Goal: Information Seeking & Learning: Check status

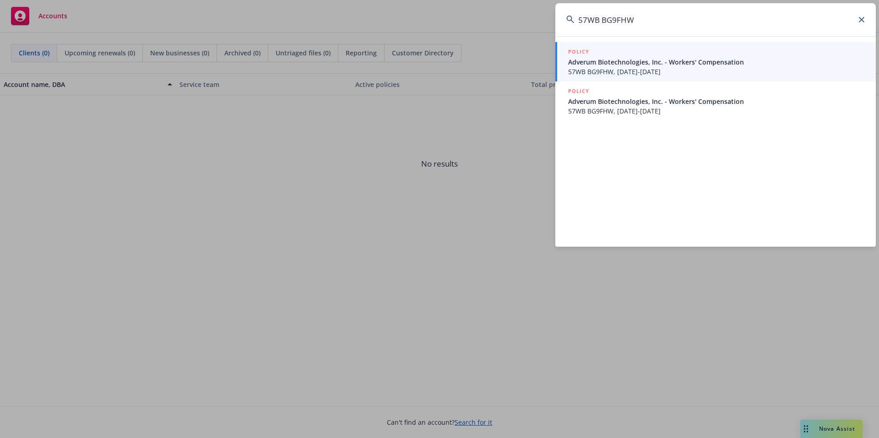
click at [642, 25] on input "57WB BG9FHW" at bounding box center [715, 19] width 321 height 33
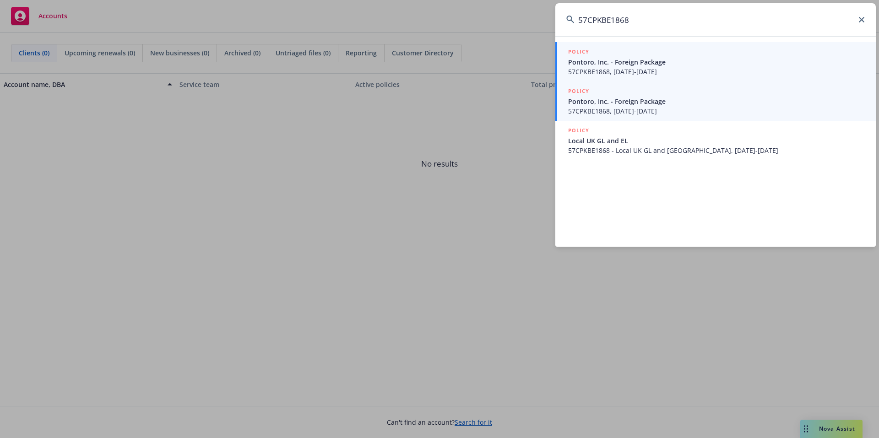
type input "57CPKBE1868"
click at [663, 112] on span "57CPKBE1868, [DATE]-[DATE]" at bounding box center [716, 111] width 297 height 10
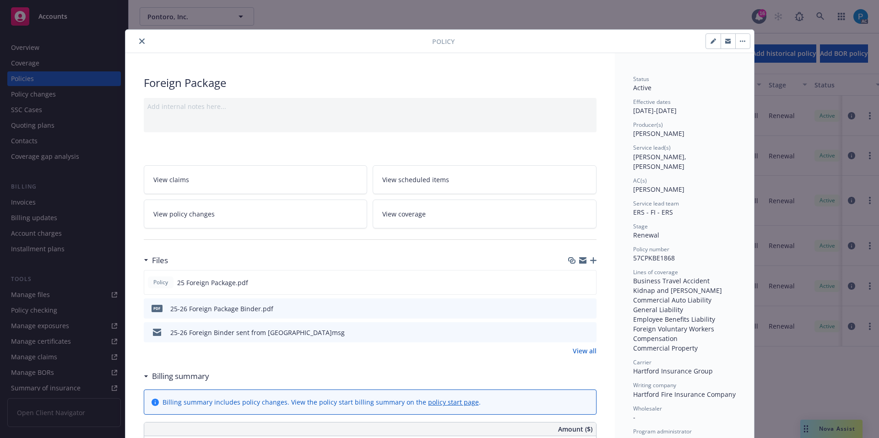
click at [139, 39] on icon "close" at bounding box center [141, 40] width 5 height 5
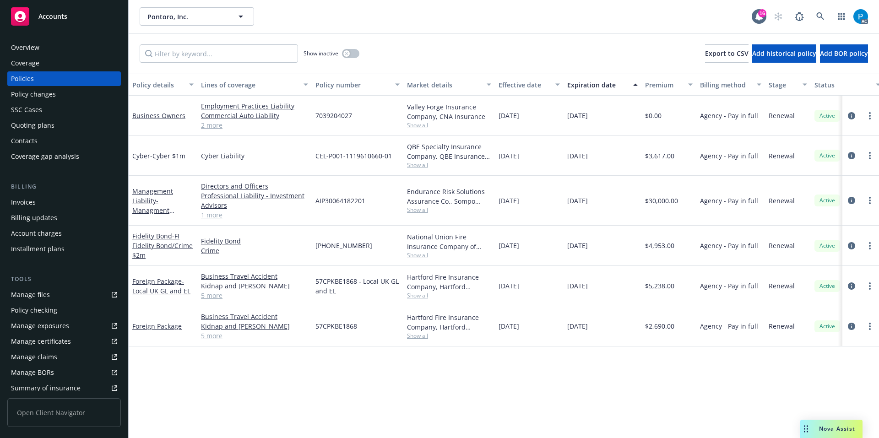
click at [40, 204] on div "Invoices" at bounding box center [64, 202] width 106 height 15
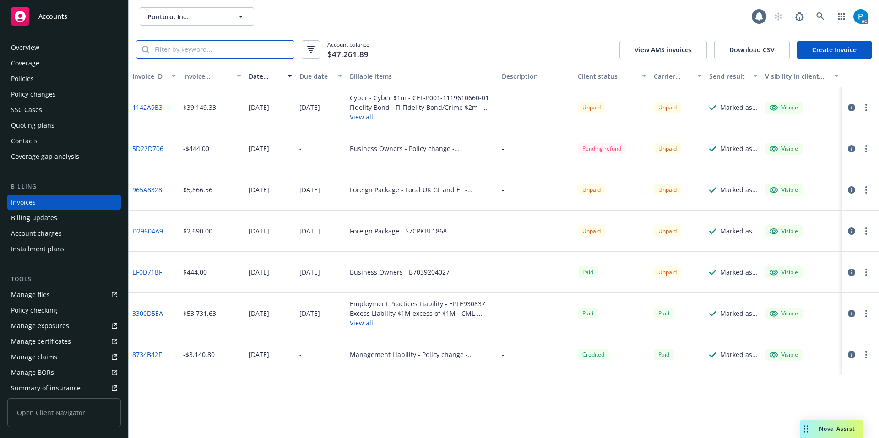
click at [207, 50] on input "search" at bounding box center [221, 49] width 145 height 17
paste input "57CPKBE1868"
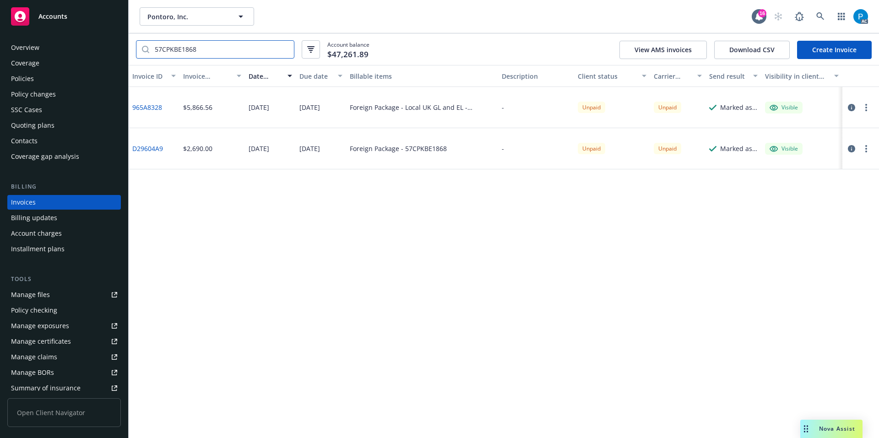
type input "57CPKBE1868"
click at [82, 22] on div "Accounts" at bounding box center [64, 16] width 106 height 18
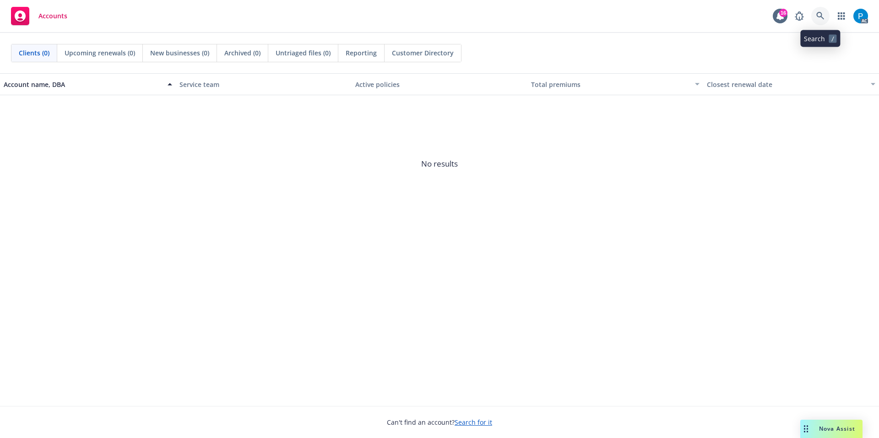
click at [816, 16] on icon at bounding box center [820, 16] width 8 height 8
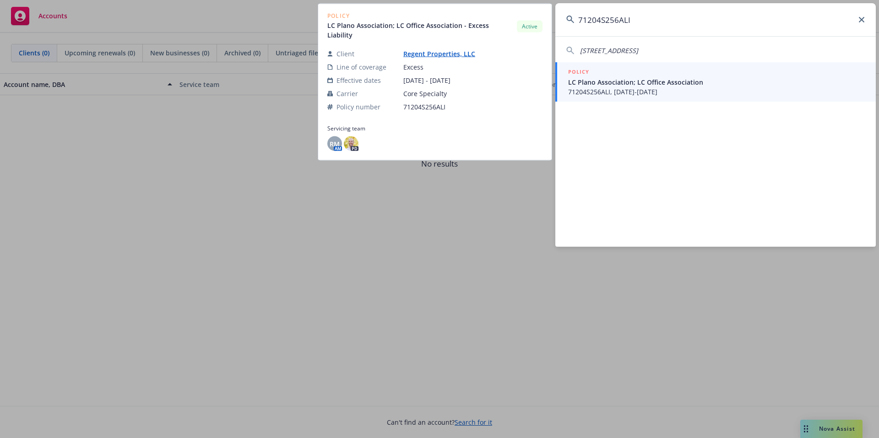
type input "71204S256ALI"
click at [670, 85] on span "LC Plano Association; LC Office Association" at bounding box center [716, 82] width 297 height 10
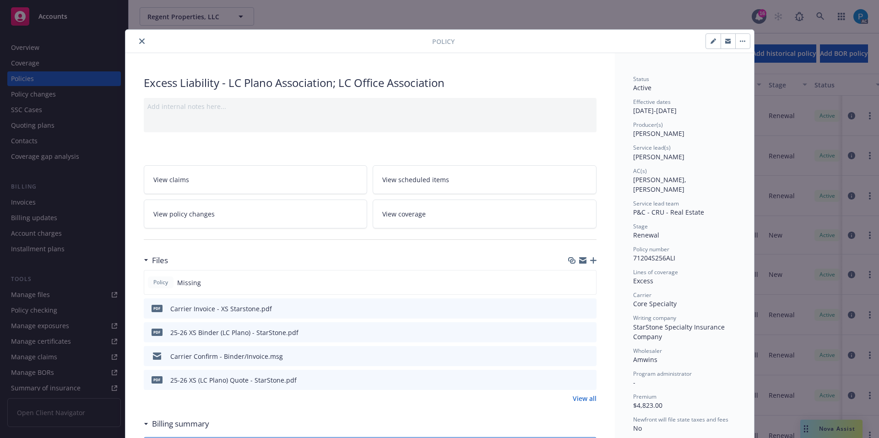
click at [139, 39] on icon "close" at bounding box center [141, 40] width 5 height 5
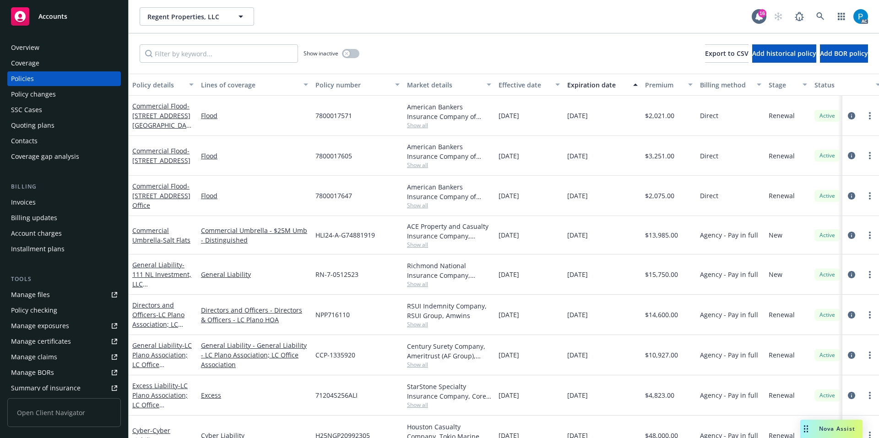
click at [45, 203] on div "Invoices" at bounding box center [64, 202] width 106 height 15
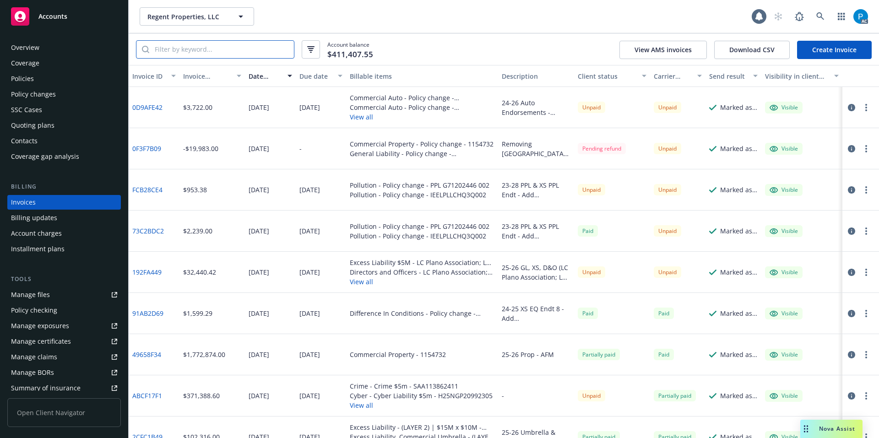
click at [221, 51] on input "search" at bounding box center [221, 49] width 145 height 17
paste input "71204S256ALI"
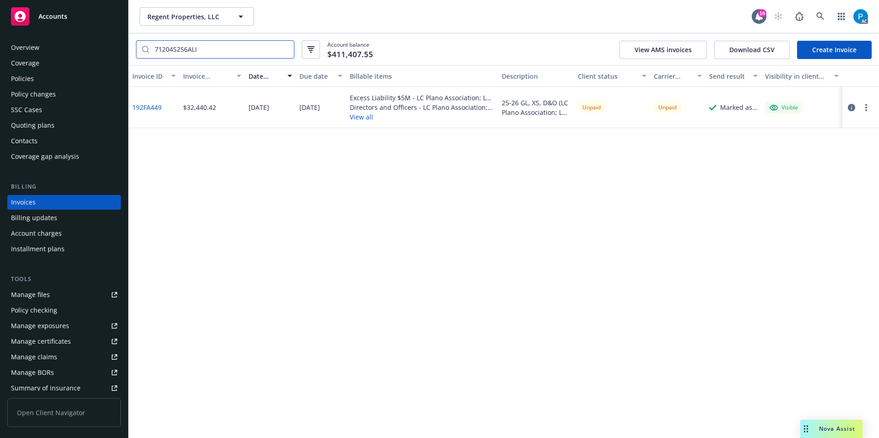
type input "71204S256ALI"
click at [59, 16] on span "Accounts" at bounding box center [52, 16] width 29 height 7
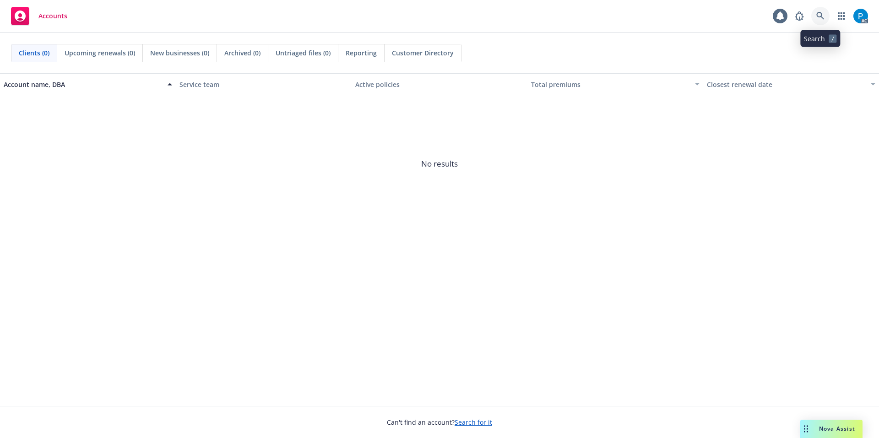
click at [820, 18] on icon at bounding box center [820, 16] width 8 height 8
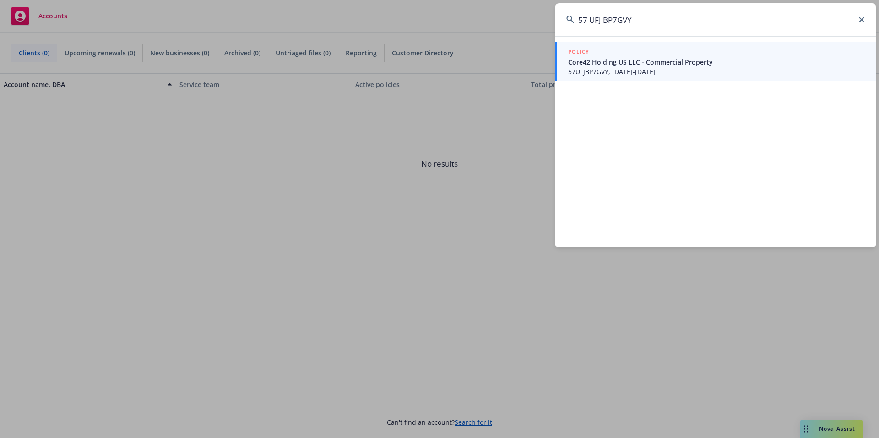
click at [594, 20] on input "57 UFJ BP7GVY" at bounding box center [715, 19] width 321 height 33
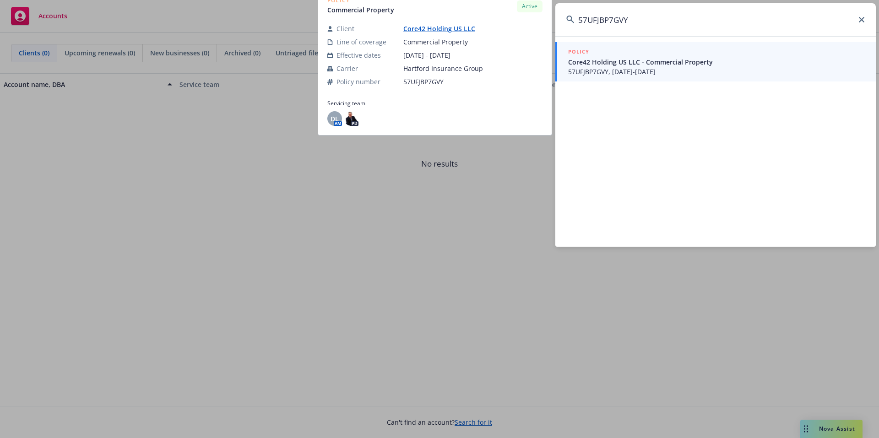
type input "57UFJBP7GVY"
click at [615, 60] on span "Core42 Holding US LLC - Commercial Property" at bounding box center [716, 62] width 297 height 10
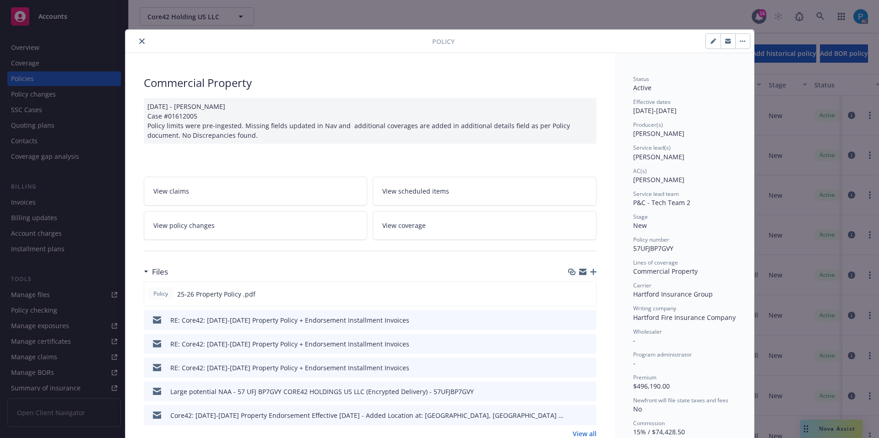
click at [139, 43] on icon "close" at bounding box center [141, 40] width 5 height 5
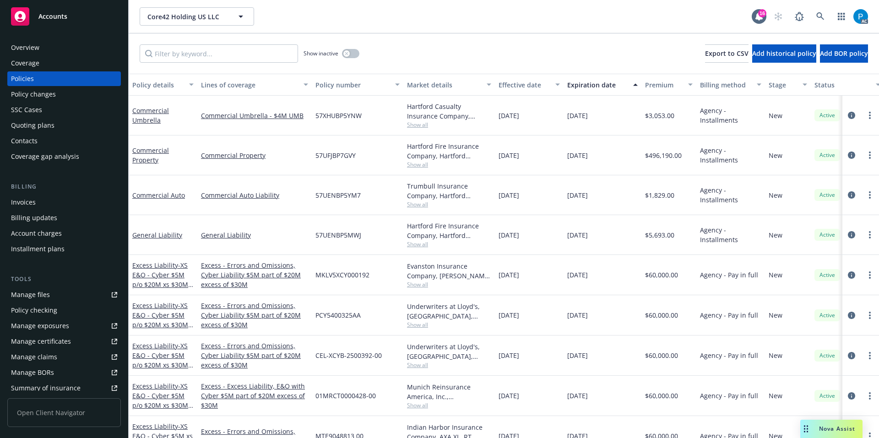
click at [58, 203] on div "Invoices" at bounding box center [64, 202] width 106 height 15
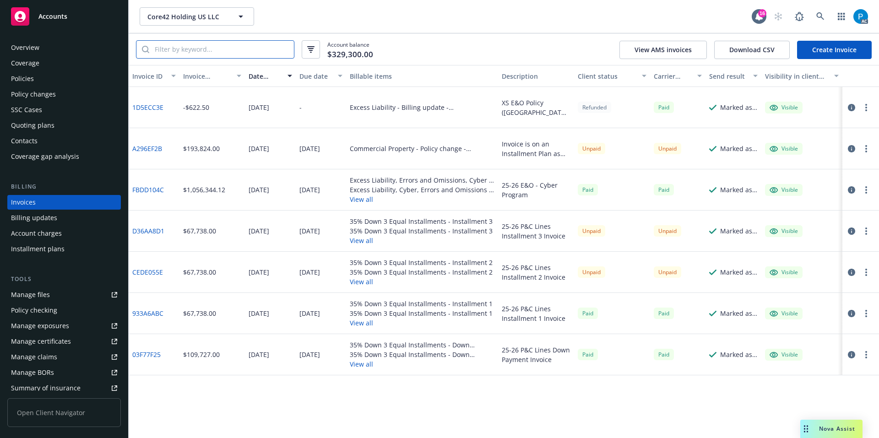
click at [217, 46] on input "search" at bounding box center [221, 49] width 145 height 17
paste input "57UFJBP7GVY"
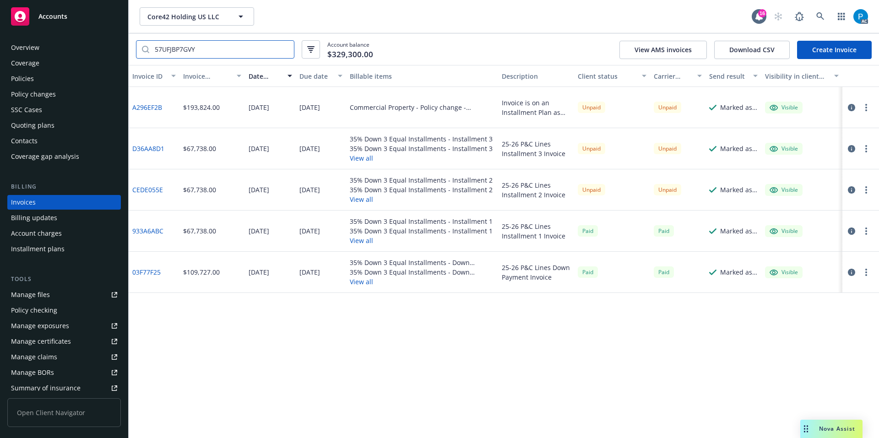
type input "57UFJBP7GVY"
click at [65, 16] on span "Accounts" at bounding box center [52, 16] width 29 height 7
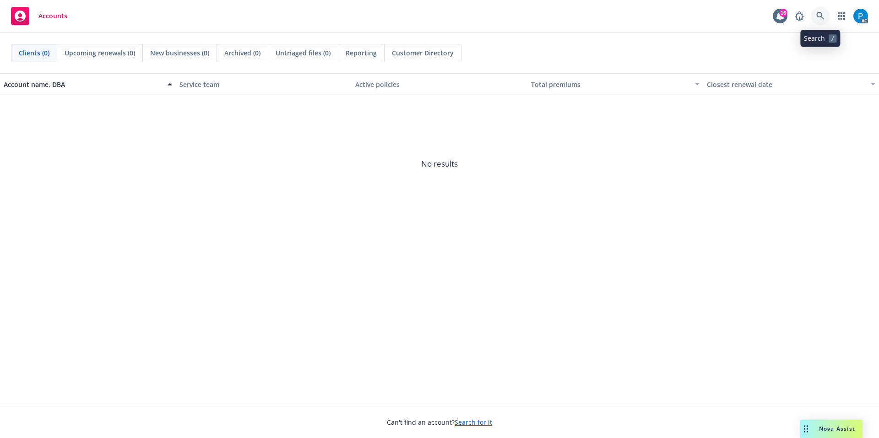
click at [821, 15] on icon at bounding box center [820, 16] width 8 height 8
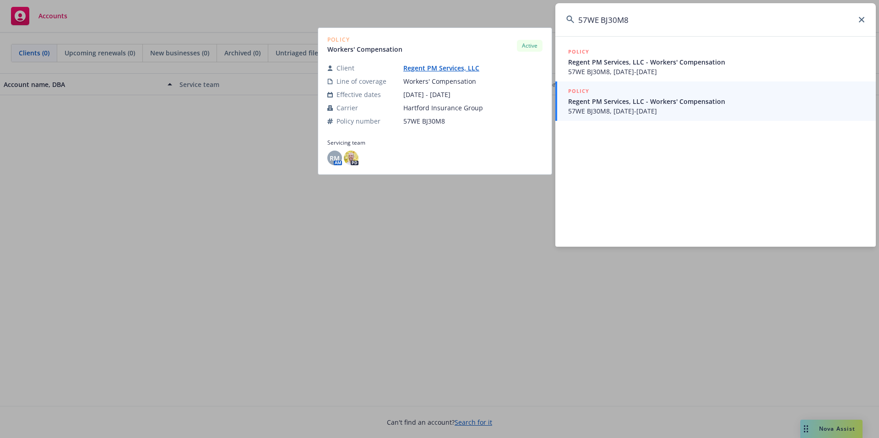
type input "57WE BJ30M8"
click at [634, 98] on span "Regent PM Services, LLC - Workers' Compensation" at bounding box center [716, 102] width 297 height 10
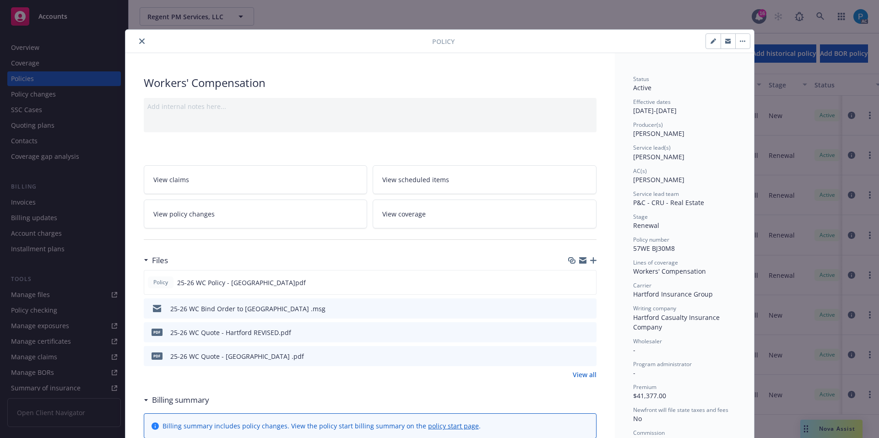
click at [136, 39] on button "close" at bounding box center [141, 41] width 11 height 11
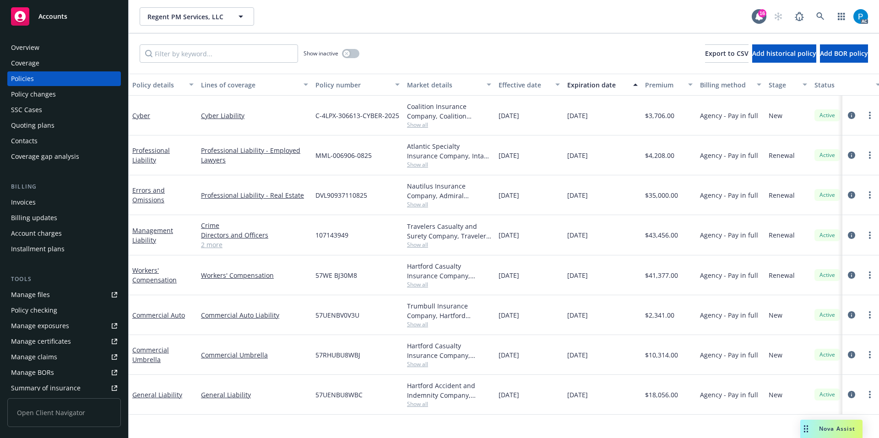
click at [38, 200] on div "Invoices" at bounding box center [64, 202] width 106 height 15
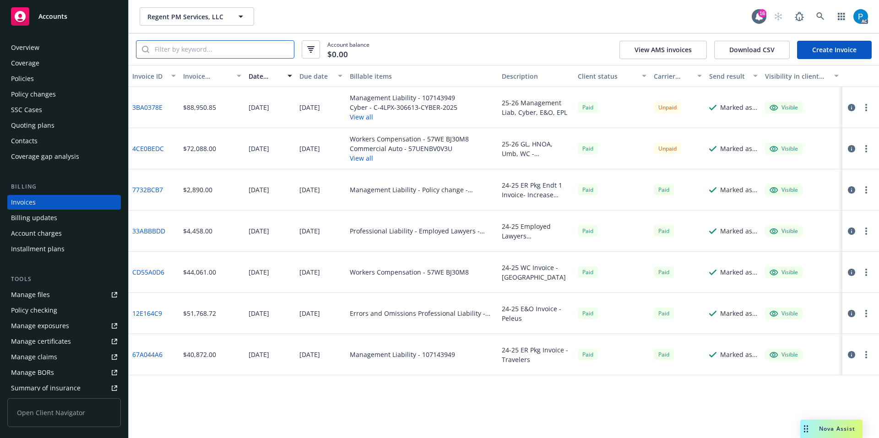
click at [250, 51] on input "search" at bounding box center [221, 49] width 145 height 17
paste input "57WE BJ30M8"
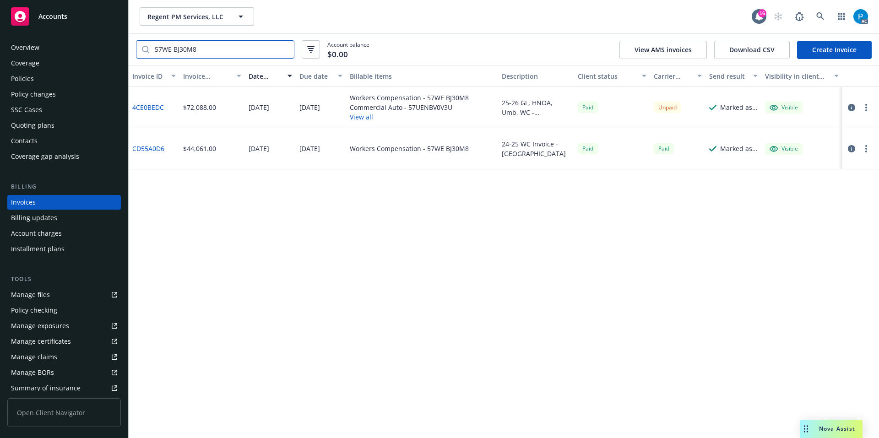
type input "57WE BJ30M8"
click at [67, 15] on div "Accounts" at bounding box center [64, 16] width 106 height 18
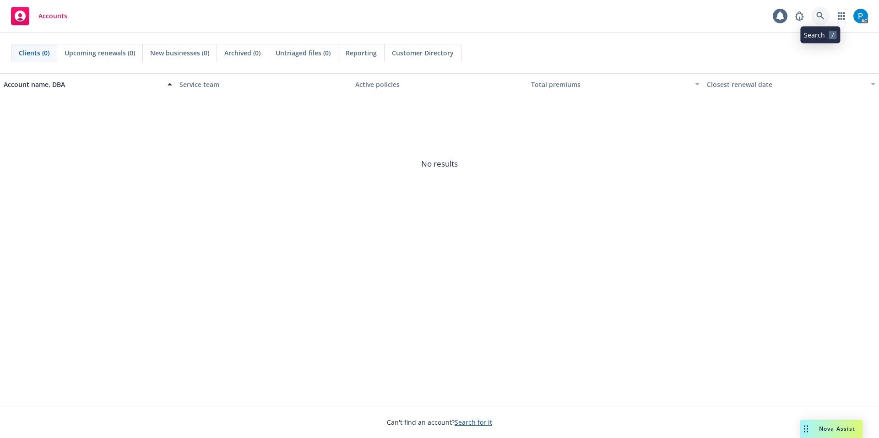
click at [820, 9] on link at bounding box center [820, 16] width 18 height 18
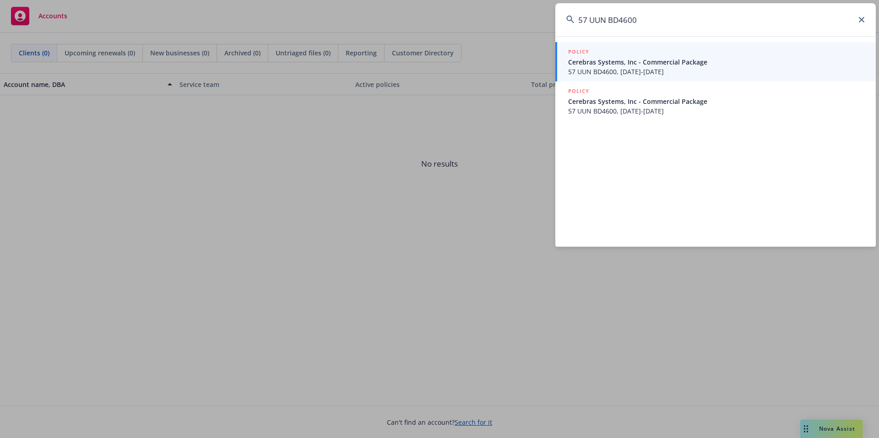
type input "57 UUN BD4600"
click at [627, 123] on div "POLICY Cerebras Systems, Inc - Commercial Package 57 UUN BD4600, [DATE]-[DATE] …" at bounding box center [715, 141] width 321 height 211
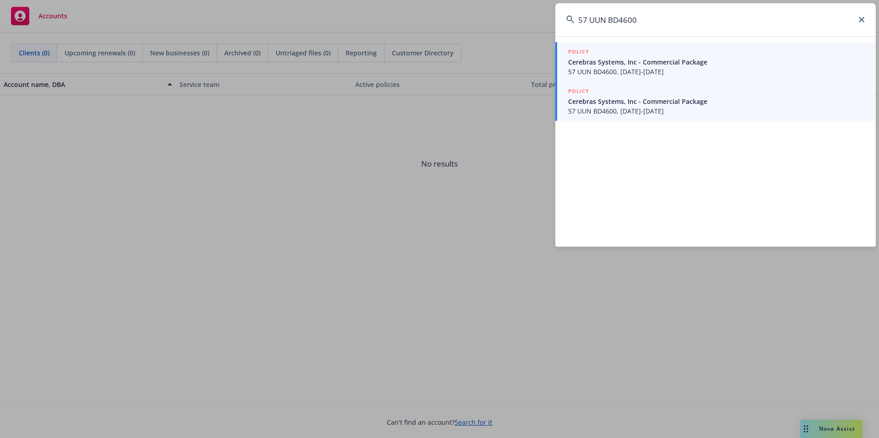
click at [627, 107] on span "57 UUN BD4600, [DATE]-[DATE]" at bounding box center [716, 111] width 297 height 10
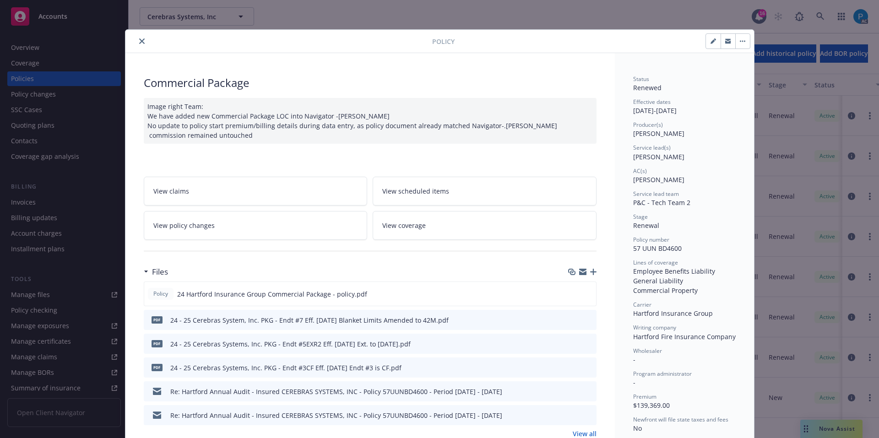
click at [139, 41] on icon "close" at bounding box center [141, 40] width 5 height 5
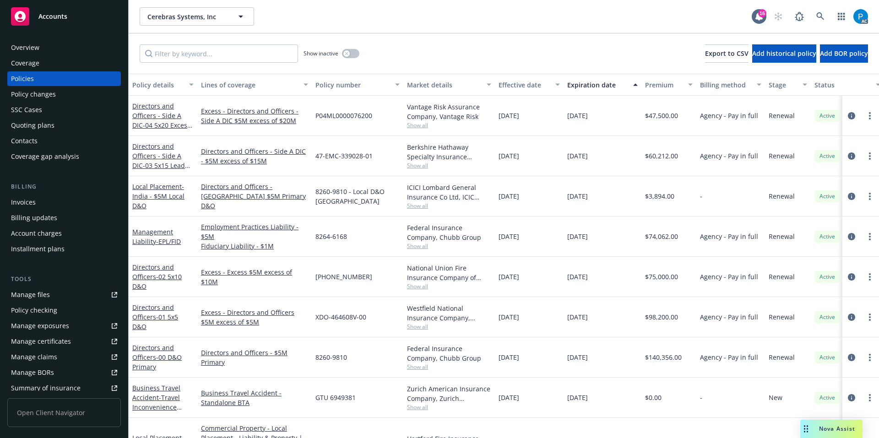
click at [29, 196] on div "Invoices" at bounding box center [23, 202] width 25 height 15
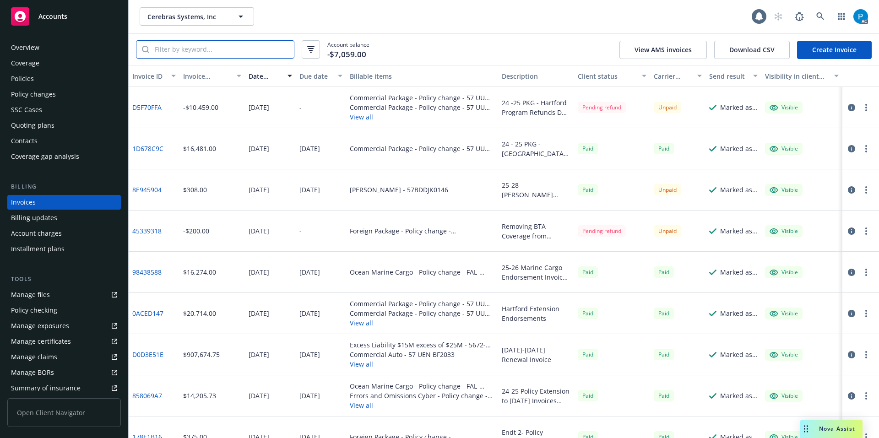
click at [228, 46] on input "search" at bounding box center [221, 49] width 145 height 17
paste input "57 UUN BD4600"
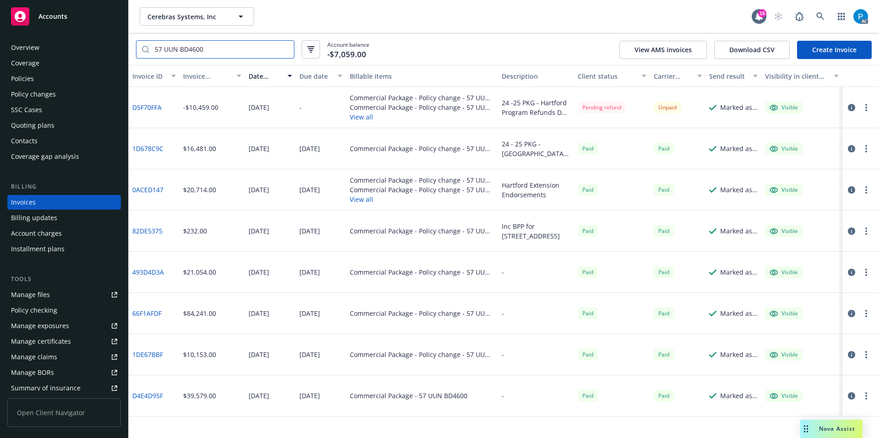
type input "57 UUN BD4600"
click at [856, 107] on button "button" at bounding box center [851, 107] width 11 height 11
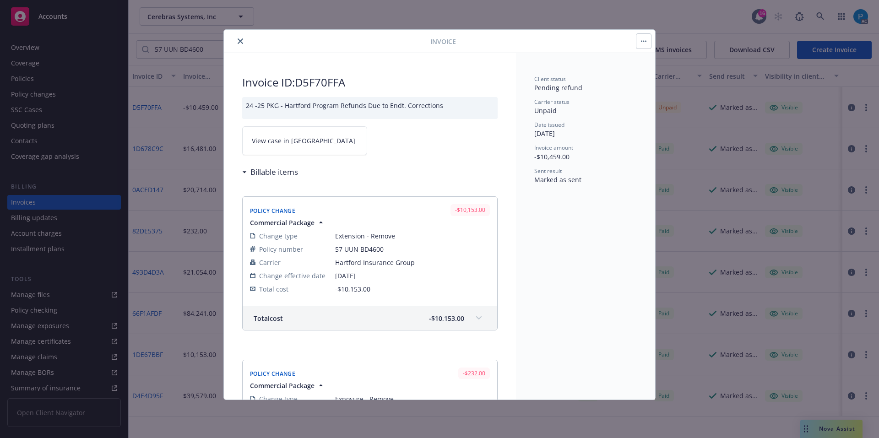
click at [315, 131] on link "View case in [GEOGRAPHIC_DATA]" at bounding box center [304, 140] width 125 height 29
drag, startPoint x: 383, startPoint y: 251, endPoint x: 337, endPoint y: 253, distance: 46.7
click at [337, 253] on span "57 UUN BD4600" at bounding box center [412, 250] width 155 height 10
copy span "57 UUN BD4600"
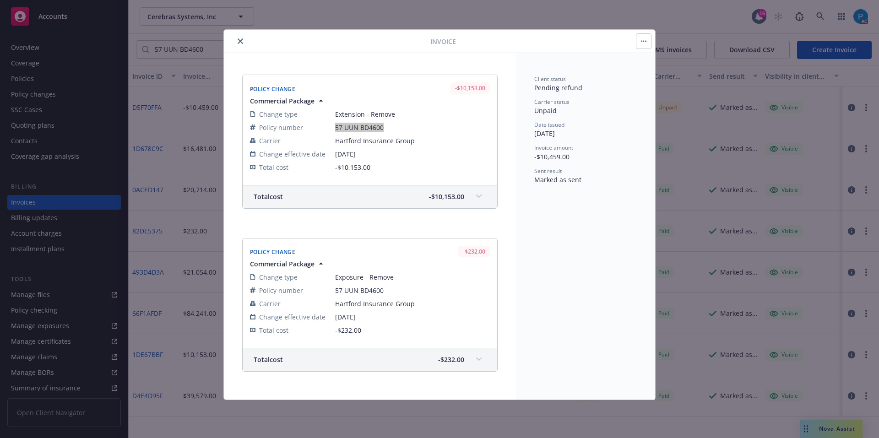
scroll to position [92, 0]
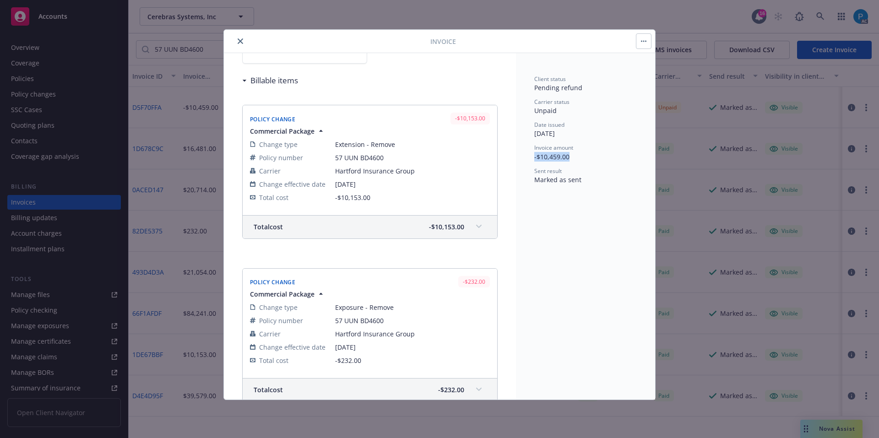
drag, startPoint x: 572, startPoint y: 157, endPoint x: 533, endPoint y: 162, distance: 40.1
click at [533, 162] on div "Client status Pending refund Carrier status Unpaid Date issued [DATE] Invoice a…" at bounding box center [585, 226] width 139 height 347
copy span "-$10,459.00"
click at [237, 40] on button "close" at bounding box center [240, 41] width 11 height 11
click at [77, 14] on div "Accounts" at bounding box center [64, 16] width 106 height 18
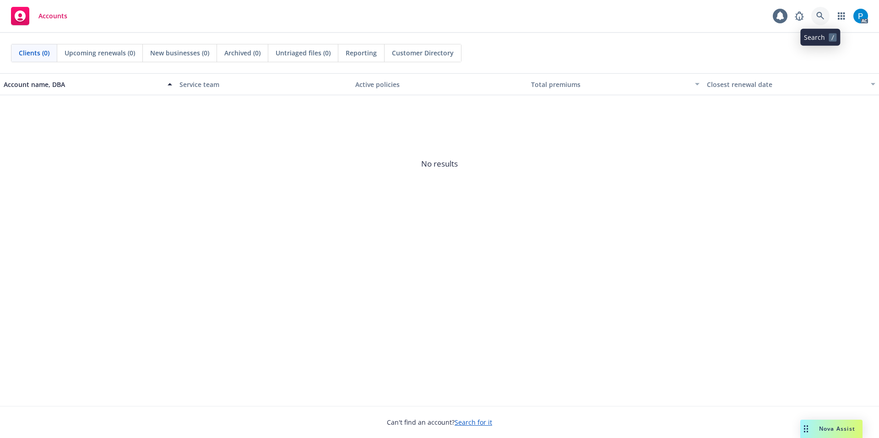
click at [821, 18] on icon at bounding box center [820, 16] width 8 height 8
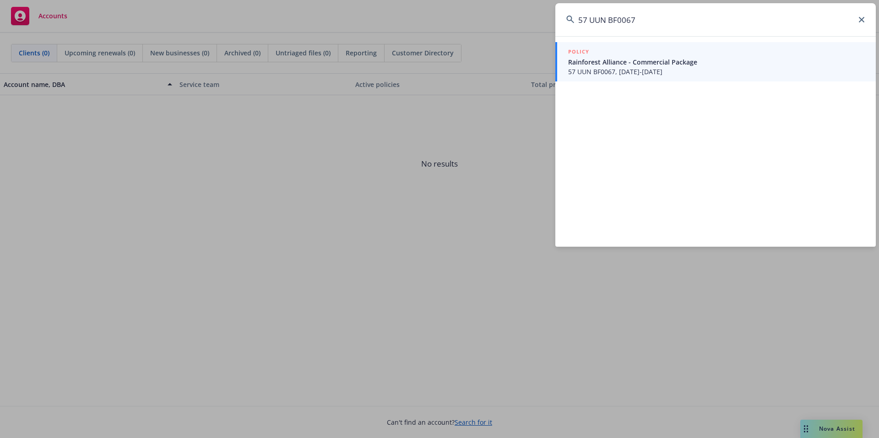
type input "57 UUN BF0067"
click at [607, 63] on span "Rainforest Alliance - Commercial Package" at bounding box center [716, 62] width 297 height 10
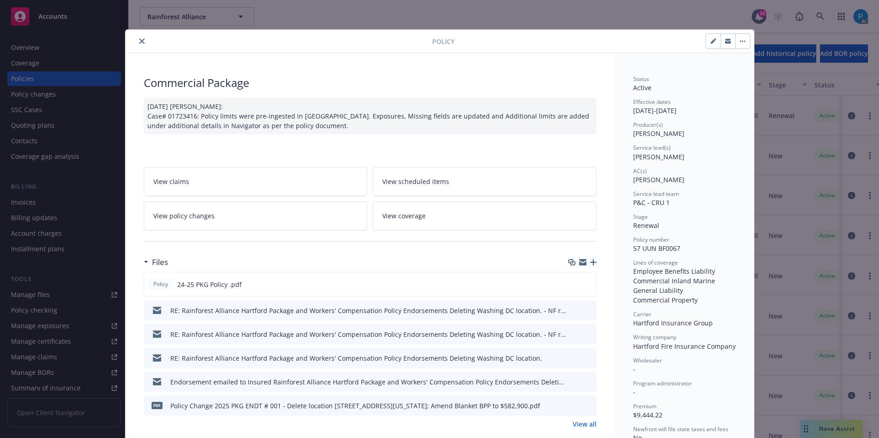
click at [139, 39] on icon "close" at bounding box center [141, 40] width 5 height 5
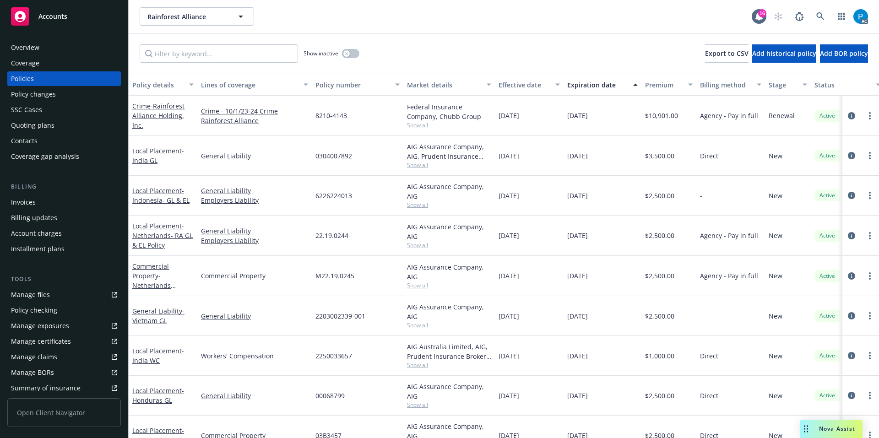
click at [32, 198] on div "Invoices" at bounding box center [23, 202] width 25 height 15
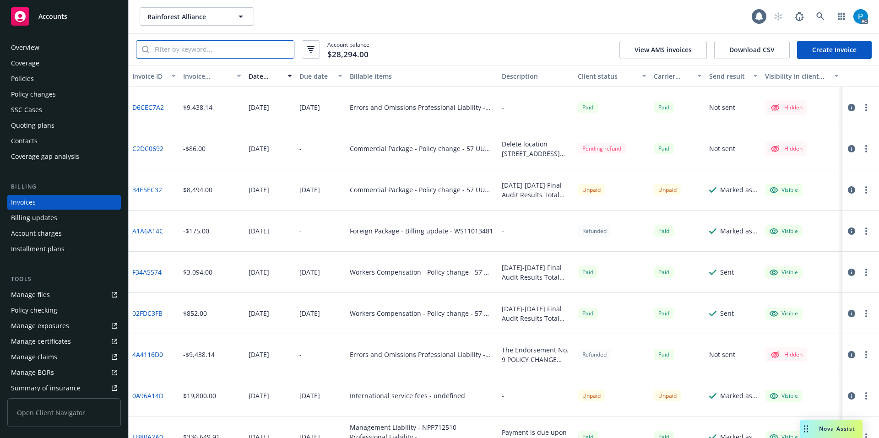
click at [232, 48] on input "search" at bounding box center [221, 49] width 145 height 17
paste input "57 UUN BF0067"
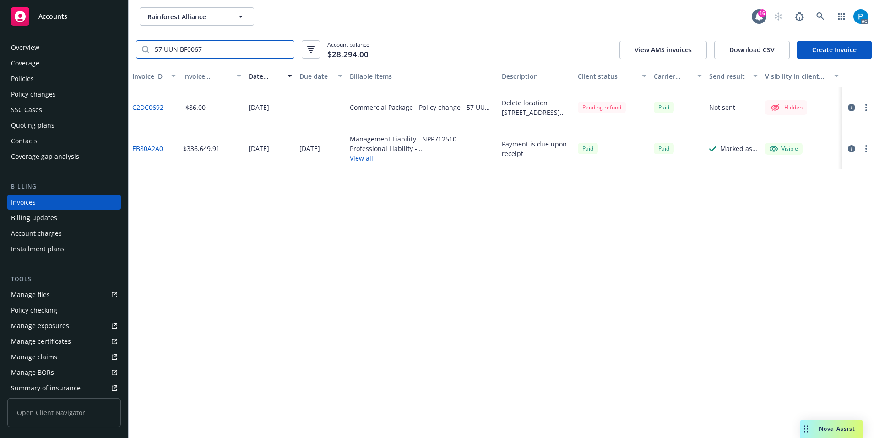
type input "57 UUN BF0067"
click at [851, 107] on icon "button" at bounding box center [851, 107] width 7 height 7
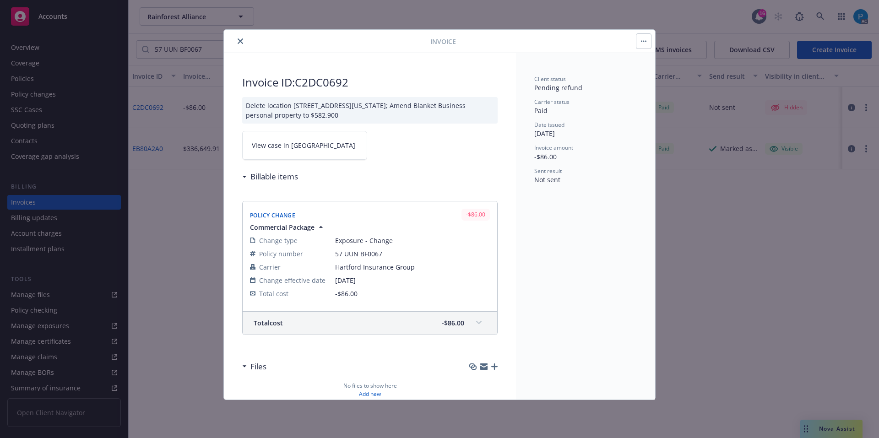
click at [294, 150] on link "View case in [GEOGRAPHIC_DATA]" at bounding box center [304, 145] width 125 height 29
drag, startPoint x: 382, startPoint y: 254, endPoint x: 336, endPoint y: 256, distance: 46.7
click at [336, 256] on span "57 UUN BF0067" at bounding box center [412, 254] width 155 height 10
copy span "57 UUN BF0067"
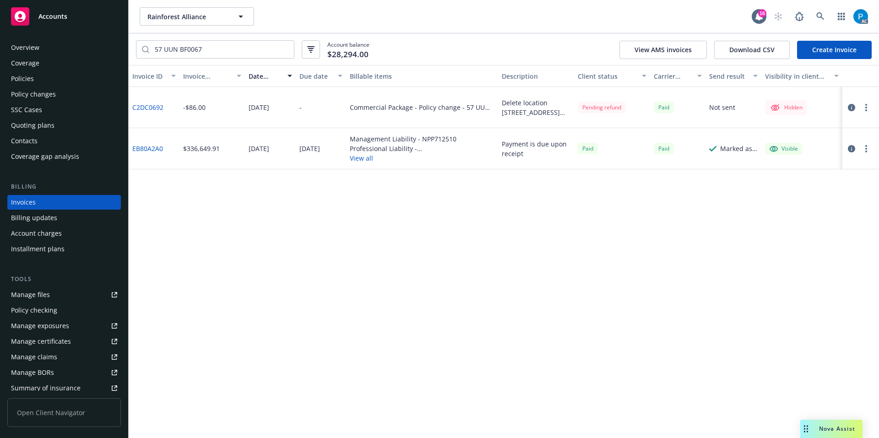
drag, startPoint x: 83, startPoint y: 19, endPoint x: 89, endPoint y: 20, distance: 5.5
click at [83, 19] on div "Accounts" at bounding box center [64, 16] width 106 height 18
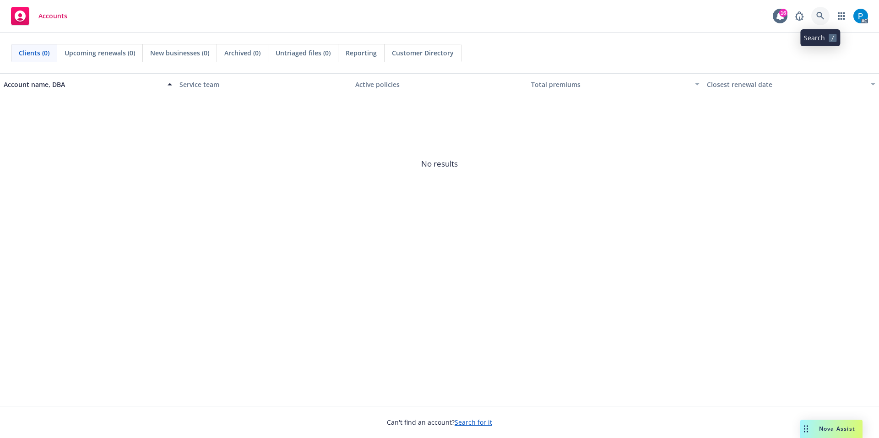
click at [825, 19] on link at bounding box center [820, 16] width 18 height 18
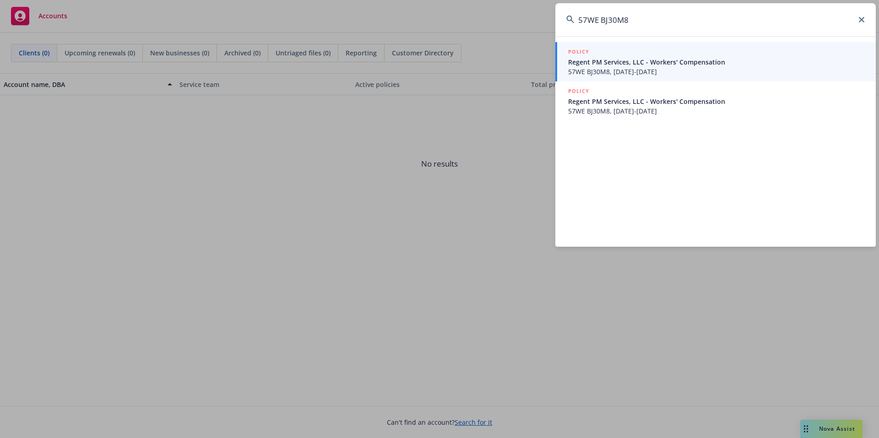
type input "57WE BJ30M8"
click at [605, 66] on span "Regent PM Services, LLC - Workers' Compensation" at bounding box center [716, 62] width 297 height 10
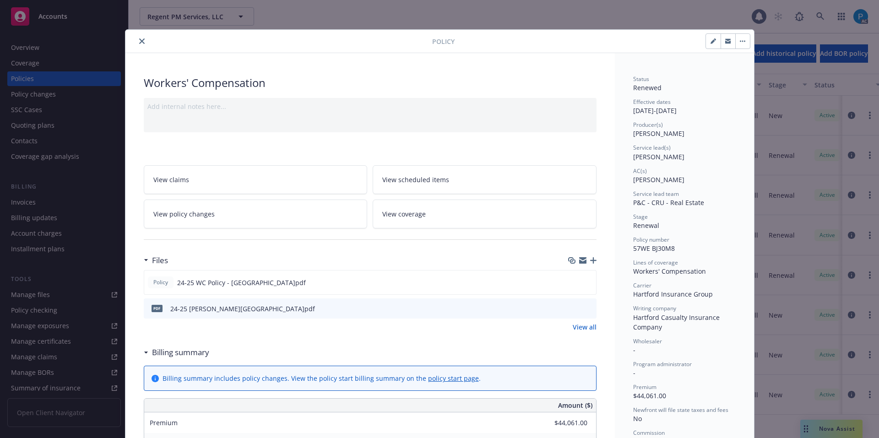
click at [139, 44] on button "close" at bounding box center [141, 41] width 11 height 11
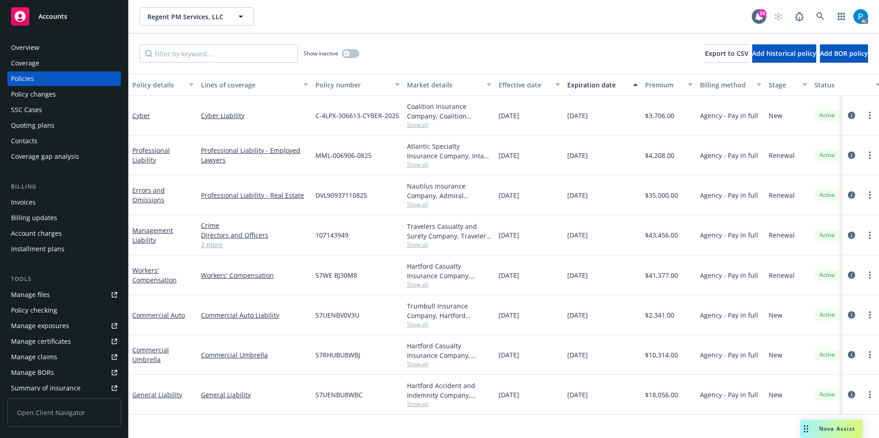
click at [45, 196] on div "Invoices" at bounding box center [64, 202] width 106 height 15
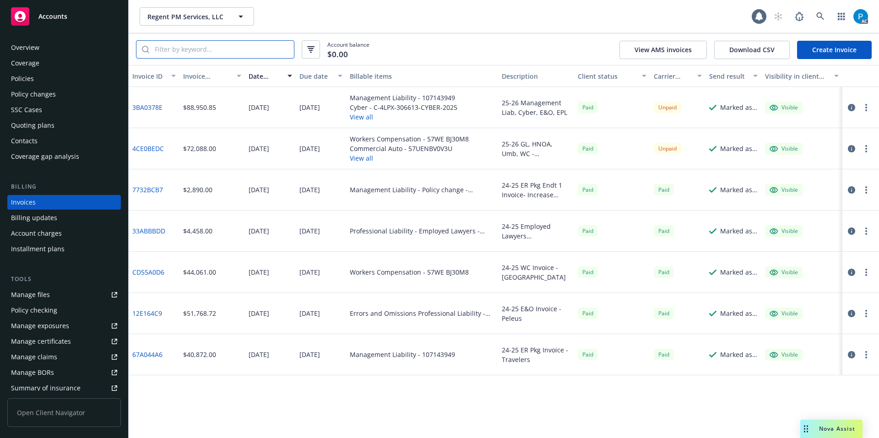
click at [212, 54] on input "search" at bounding box center [221, 49] width 145 height 17
paste input "57WE BJ30M8"
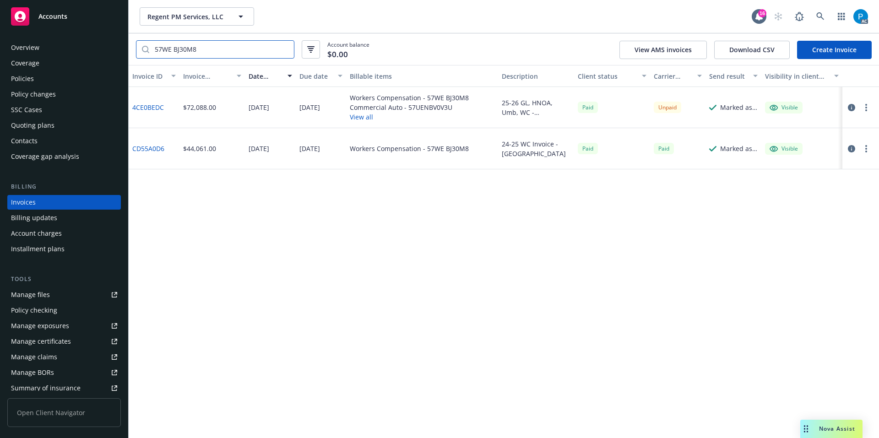
type input "57WE BJ30M8"
click at [853, 108] on icon "button" at bounding box center [851, 107] width 7 height 7
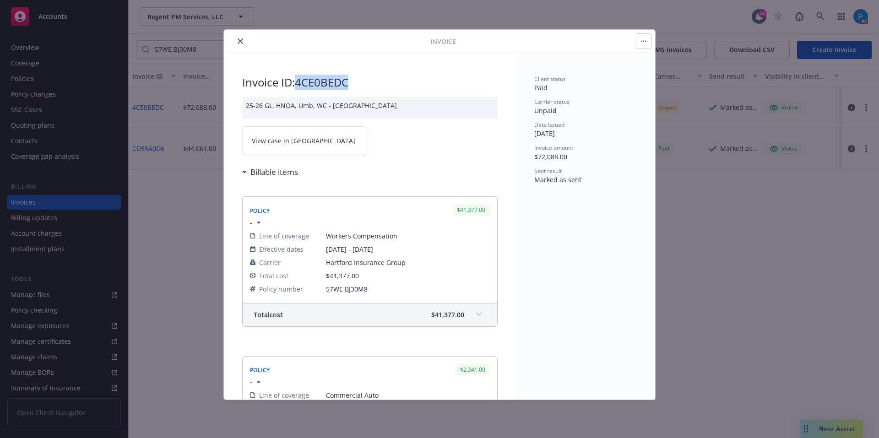
drag, startPoint x: 357, startPoint y: 84, endPoint x: 300, endPoint y: 84, distance: 56.8
click at [300, 84] on h2 "Invoice ID: 4CE0BEDC" at bounding box center [370, 82] width 256 height 15
copy h2 "4CE0BEDC"
click at [304, 135] on link "View case in [GEOGRAPHIC_DATA]" at bounding box center [304, 140] width 125 height 29
click at [49, 16] on div "Invoice Invoice ID: 4CE0BEDC 25-26 GL, HNOA, Umb, WC - Hartford View case in SS…" at bounding box center [439, 219] width 879 height 438
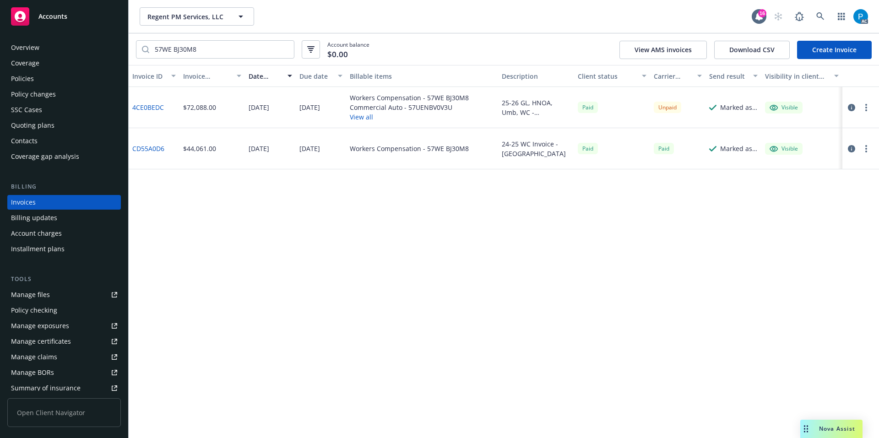
drag, startPoint x: 49, startPoint y: 16, endPoint x: 294, endPoint y: 56, distance: 247.7
click at [49, 16] on span "Accounts" at bounding box center [52, 16] width 29 height 7
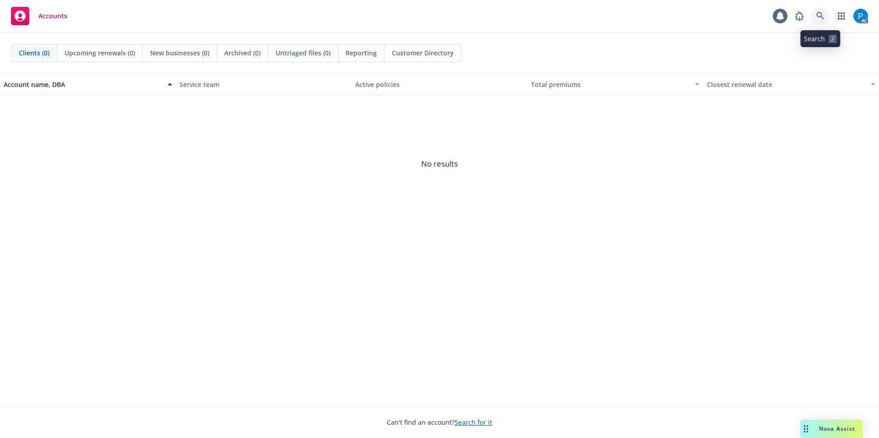
click at [814, 13] on link at bounding box center [820, 16] width 18 height 18
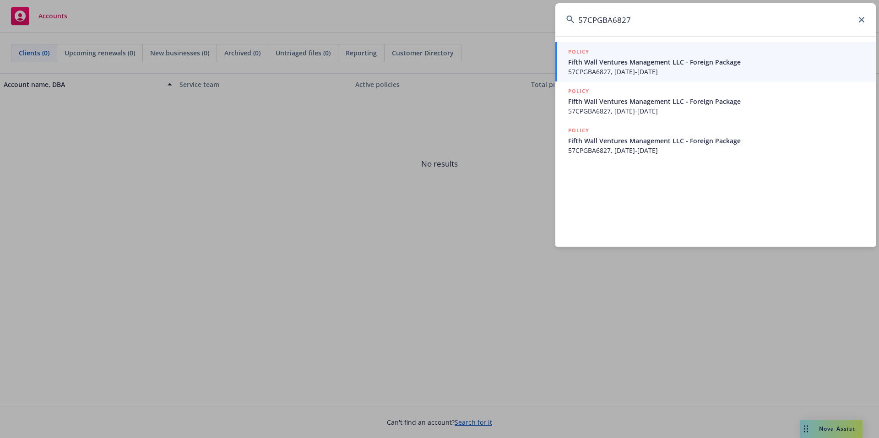
type input "57CPGBA6827"
click at [652, 71] on span "57CPGBA6827, [DATE]-[DATE]" at bounding box center [716, 72] width 297 height 10
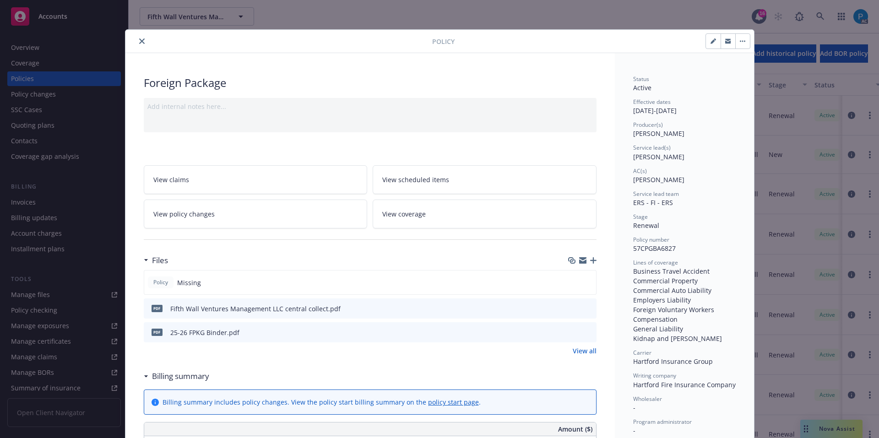
click at [140, 38] on button "close" at bounding box center [141, 41] width 11 height 11
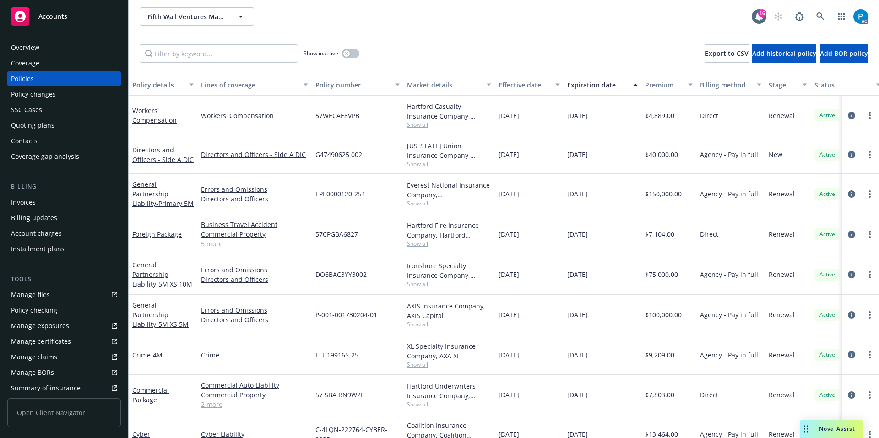
click at [67, 198] on div "Invoices" at bounding box center [64, 202] width 106 height 15
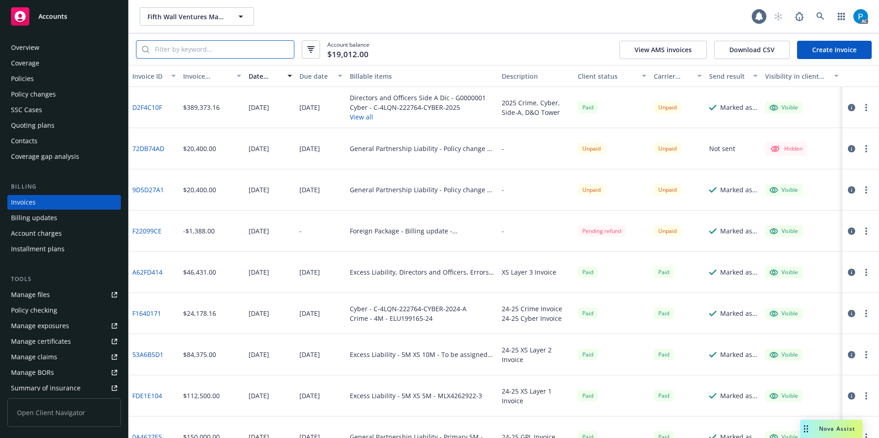
click at [254, 51] on input "search" at bounding box center [221, 49] width 145 height 17
paste input "57CPGBA6827"
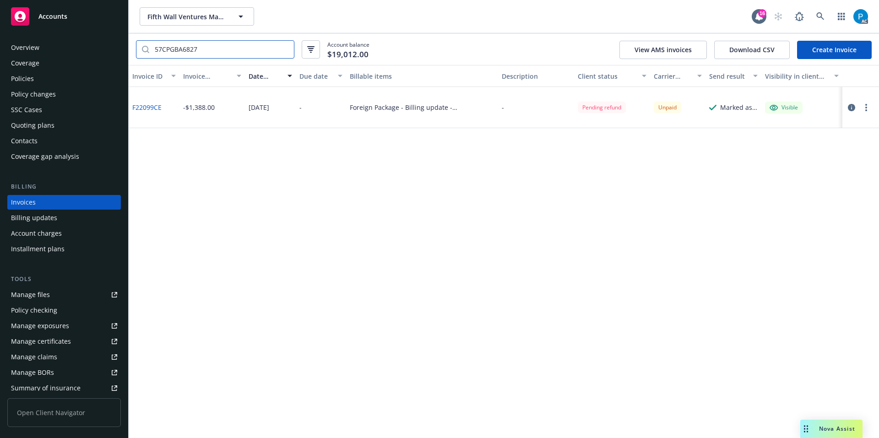
type input "57CPGBA6827"
click at [46, 79] on div "Policies" at bounding box center [64, 78] width 106 height 15
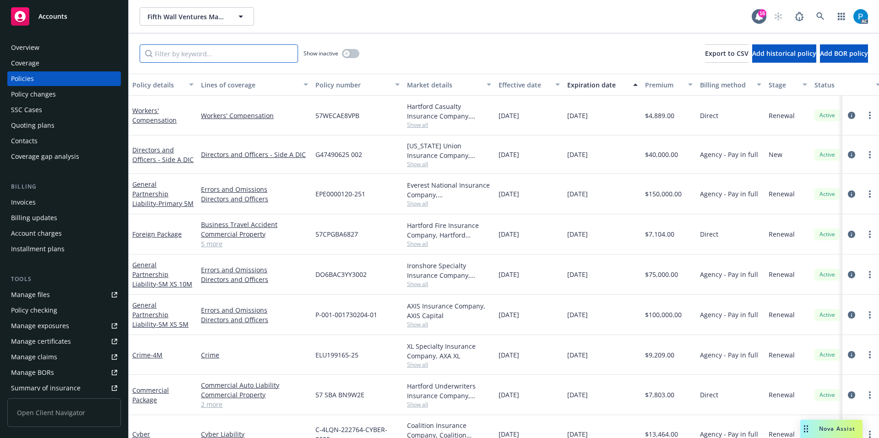
click at [210, 48] on input "Filter by keyword..." at bounding box center [219, 53] width 158 height 18
paste input "57CPGBA6827"
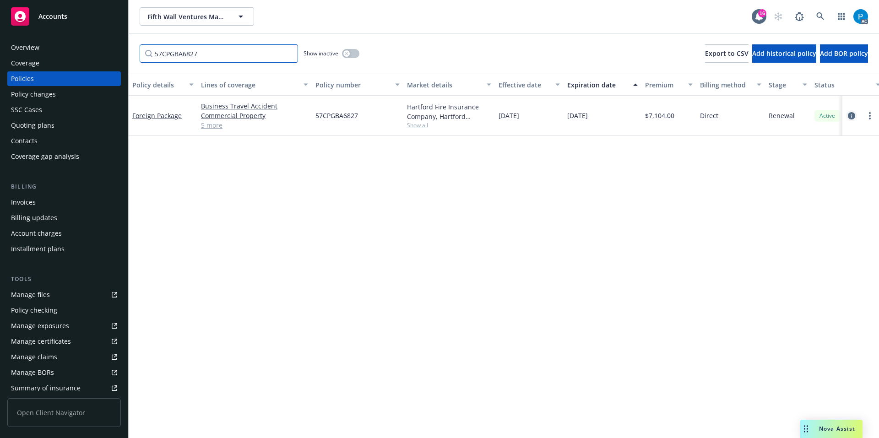
type input "57CPGBA6827"
click at [849, 118] on icon "circleInformation" at bounding box center [851, 115] width 7 height 7
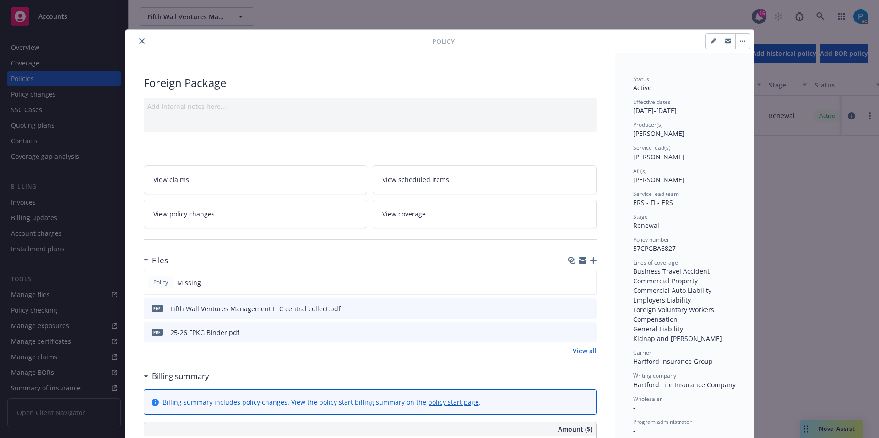
scroll to position [27, 0]
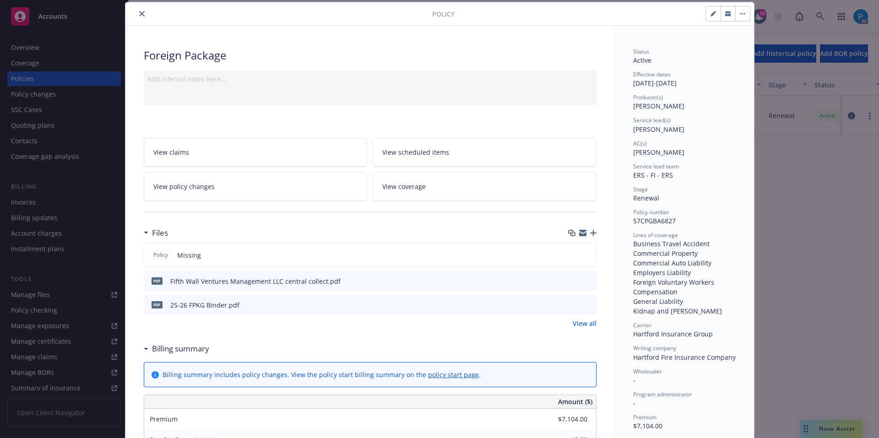
click at [52, 13] on div "Policy Foreign Package Add internal notes here... View claims View scheduled it…" at bounding box center [439, 219] width 879 height 438
click at [140, 16] on icon "close" at bounding box center [141, 13] width 5 height 5
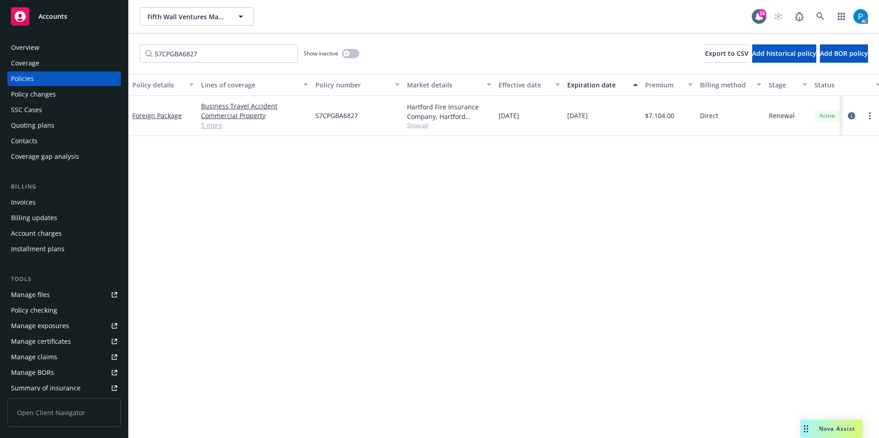
click at [82, 17] on div "Accounts" at bounding box center [64, 16] width 106 height 18
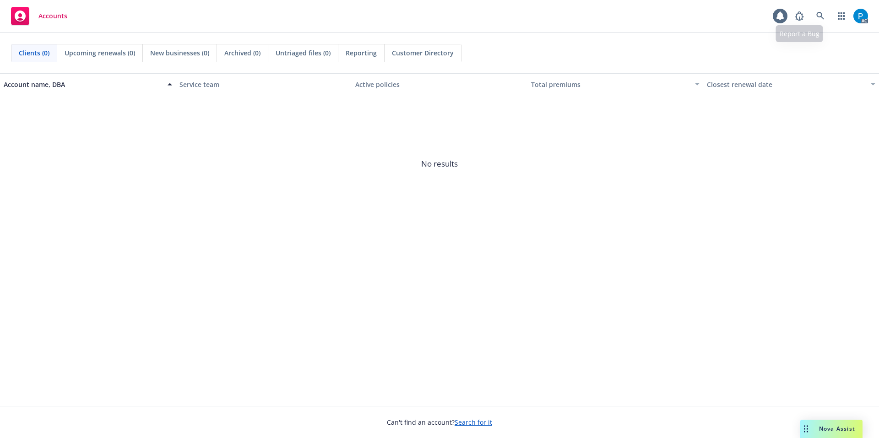
click at [830, 14] on div "AC" at bounding box center [829, 16] width 78 height 18
click at [826, 13] on link at bounding box center [820, 16] width 18 height 18
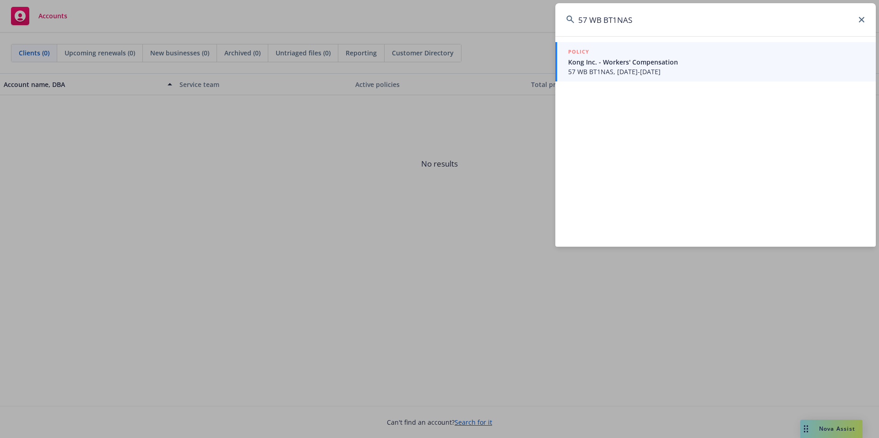
type input "57 WB BT1NAS"
click at [671, 70] on span "57 WB BT1NAS, [DATE]-[DATE]" at bounding box center [716, 72] width 297 height 10
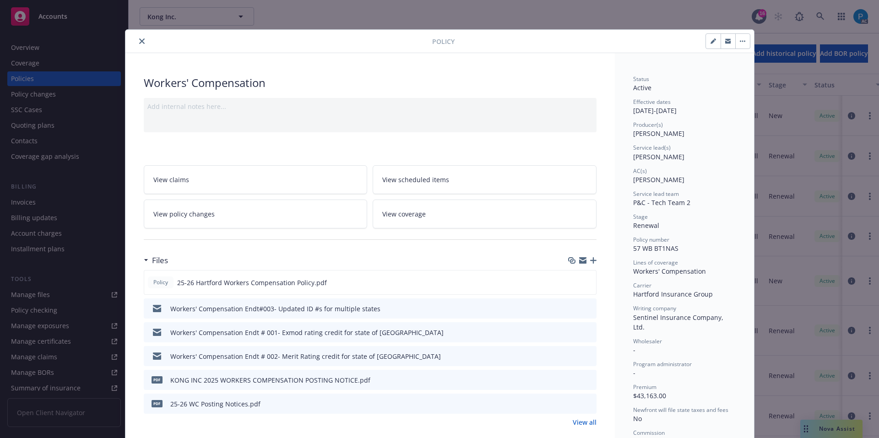
click at [136, 38] on button "close" at bounding box center [141, 41] width 11 height 11
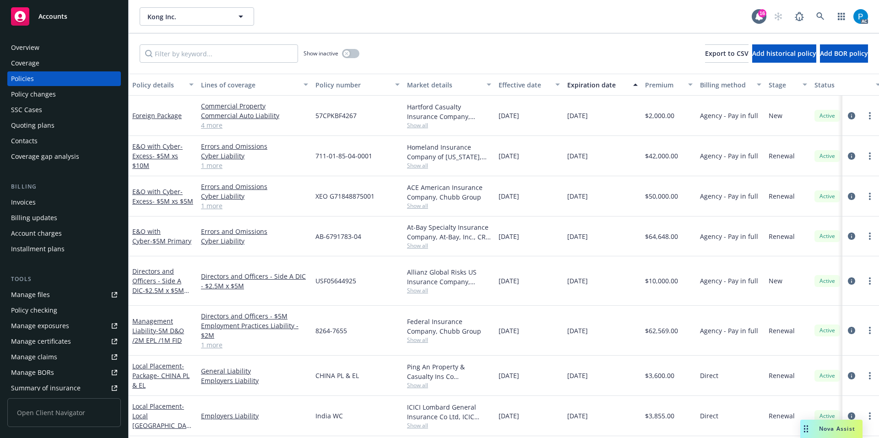
click at [36, 203] on div "Invoices" at bounding box center [64, 202] width 106 height 15
